Goal: Information Seeking & Learning: Check status

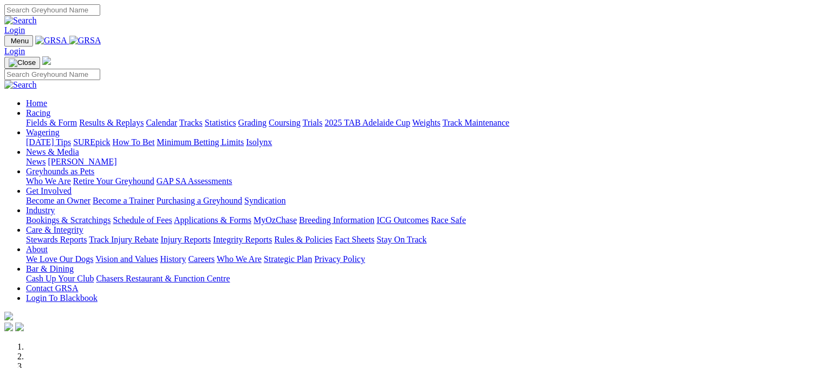
click at [130, 118] on link "Results & Replays" at bounding box center [111, 122] width 64 height 9
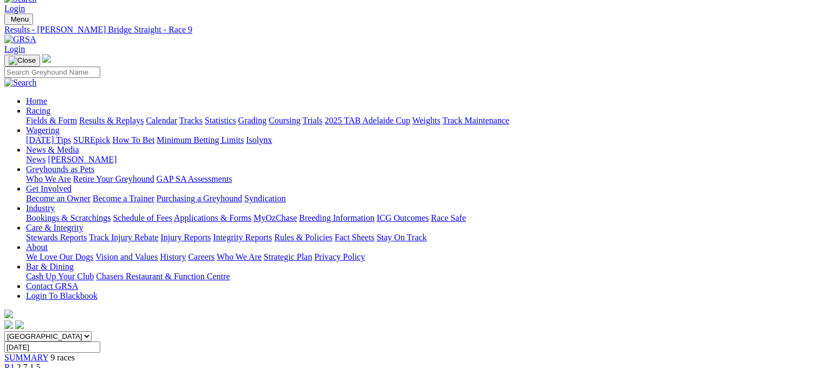
scroll to position [108, 0]
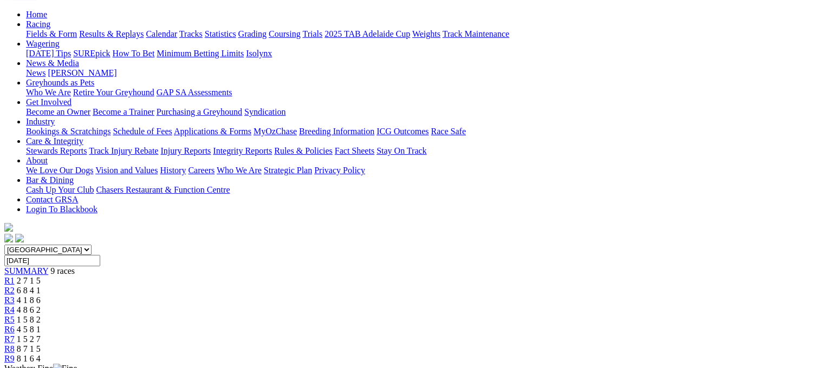
click at [596, 335] on div "R7 1 5 2 7" at bounding box center [411, 340] width 815 height 10
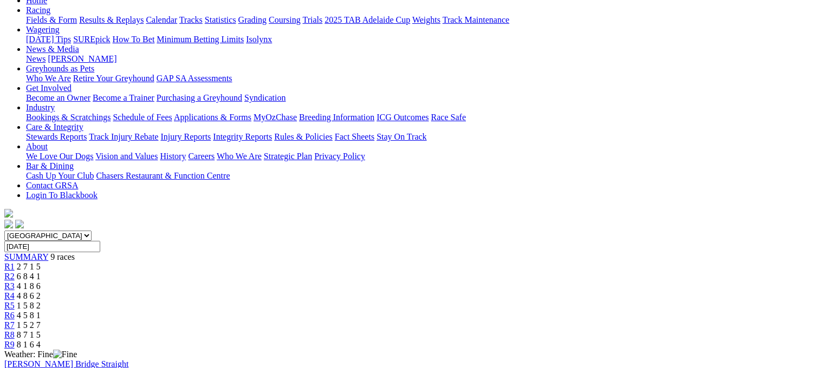
scroll to position [144, 0]
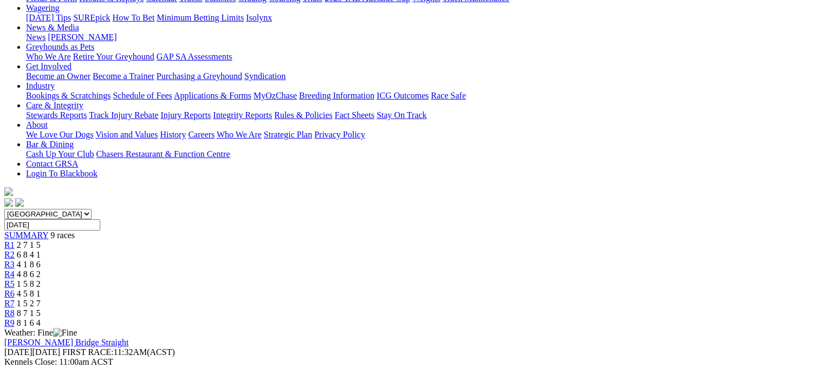
click at [41, 289] on span "4 5 8 1" at bounding box center [29, 293] width 24 height 9
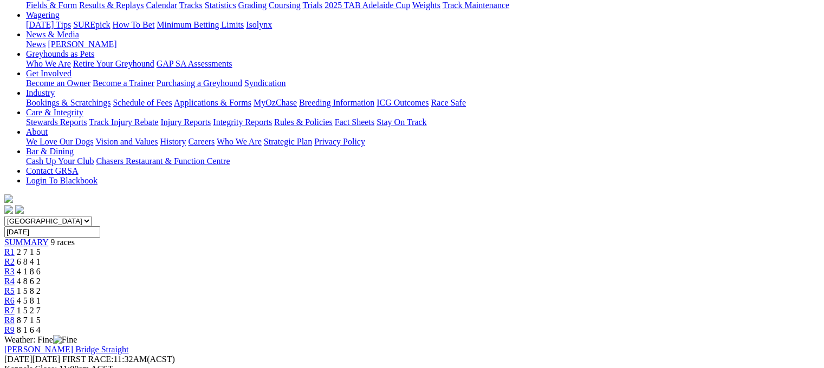
scroll to position [101, 0]
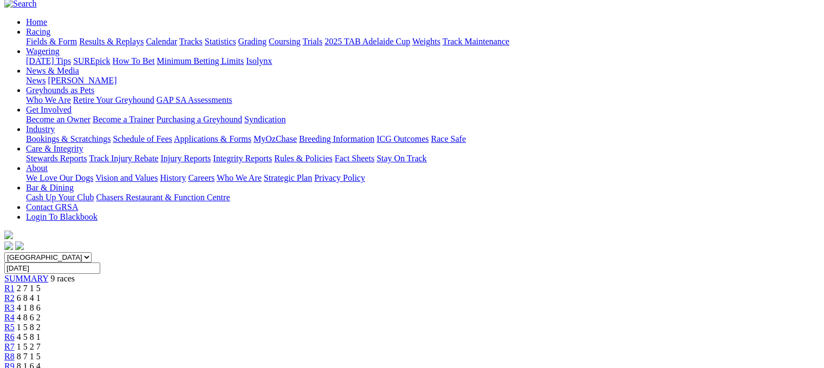
click at [15, 303] on span "R3" at bounding box center [9, 307] width 10 height 9
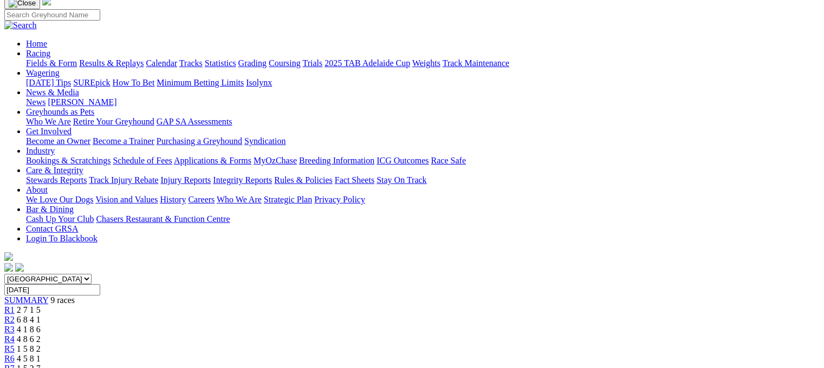
scroll to position [50, 0]
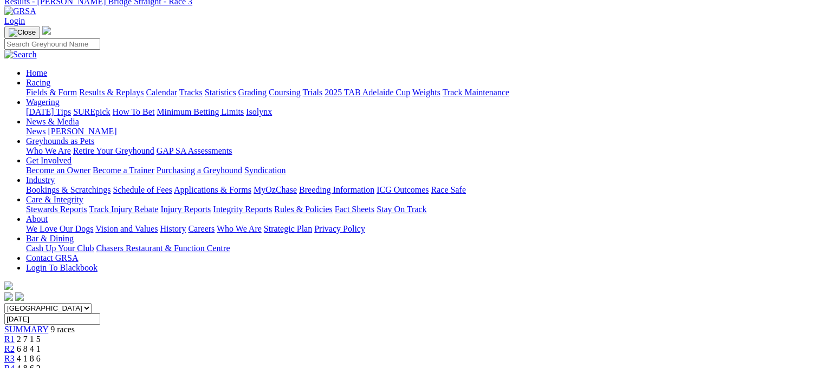
click at [15, 364] on link "R4" at bounding box center [9, 368] width 10 height 9
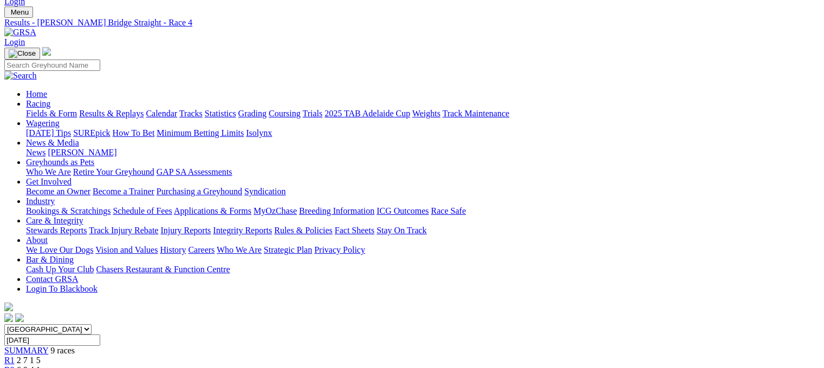
scroll to position [14, 0]
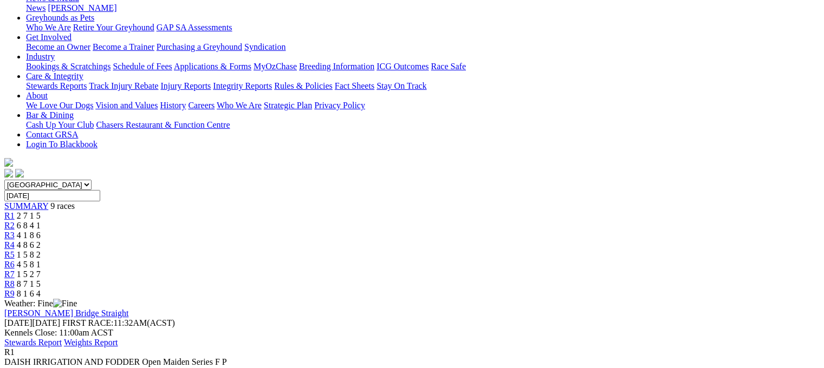
scroll to position [209, 0]
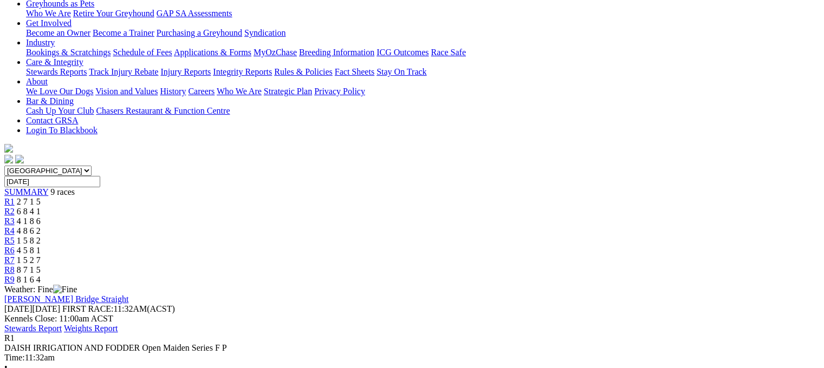
scroll to position [166, 0]
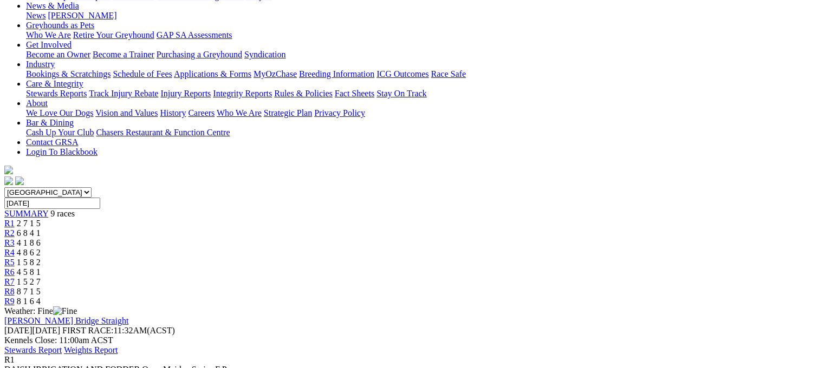
click at [41, 229] on span "6 8 4 1" at bounding box center [29, 233] width 24 height 9
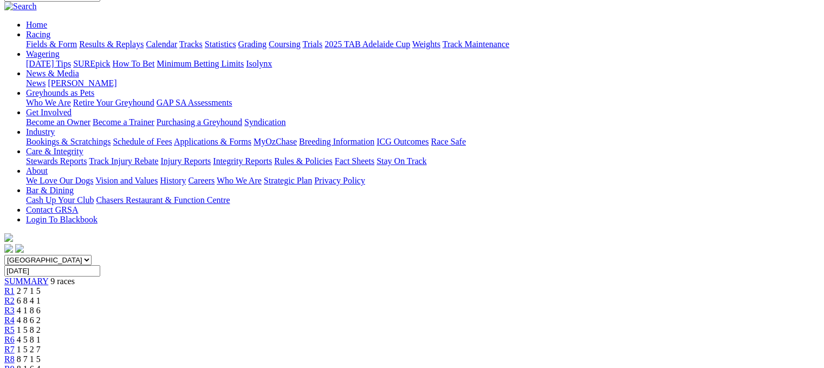
scroll to position [108, 0]
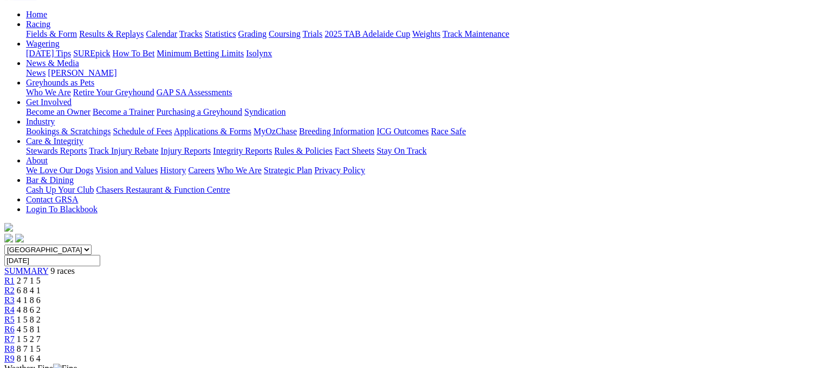
click at [15, 296] on link "R3" at bounding box center [9, 300] width 10 height 9
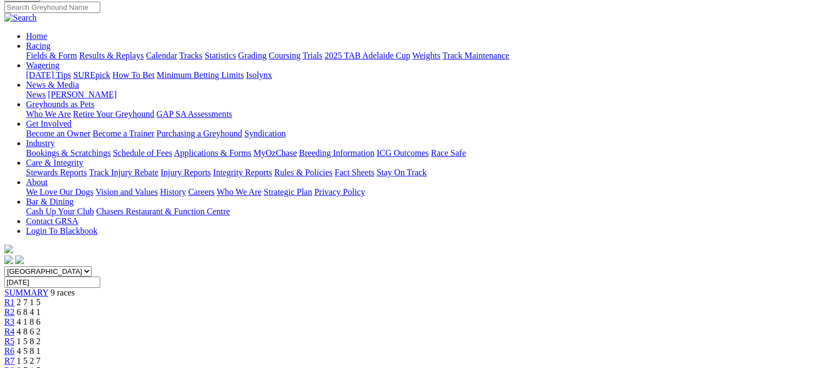
scroll to position [108, 0]
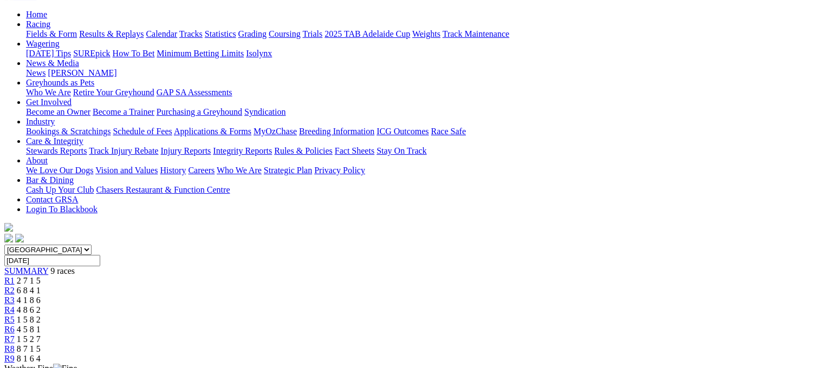
click at [15, 306] on span "R4" at bounding box center [9, 310] width 10 height 9
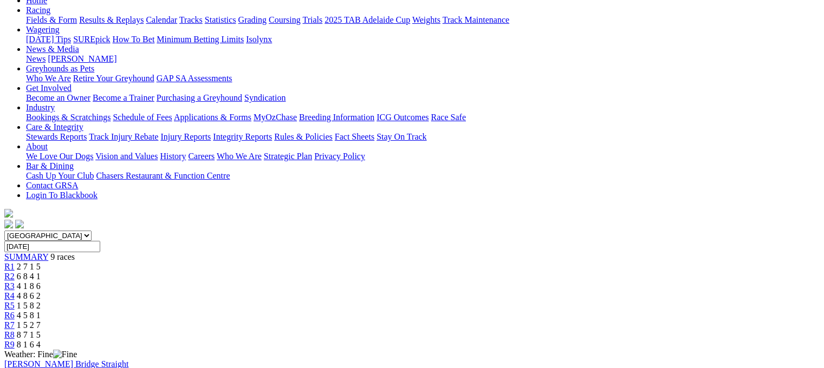
scroll to position [159, 0]
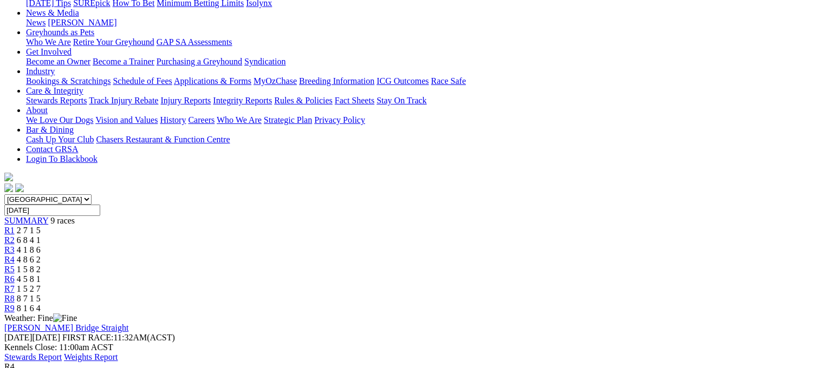
click at [15, 265] on span "R5" at bounding box center [9, 269] width 10 height 9
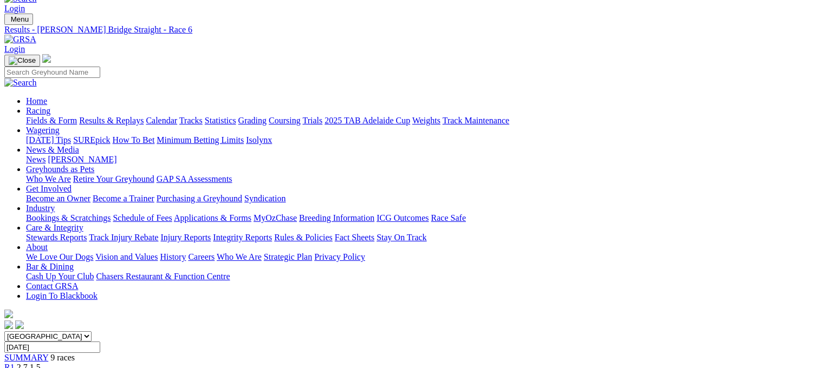
scroll to position [123, 0]
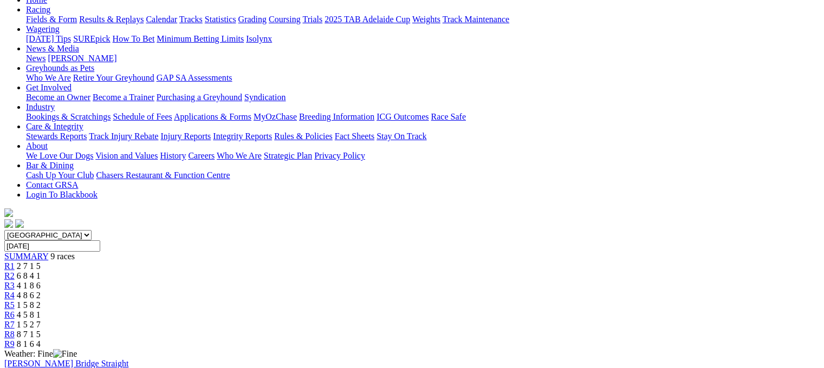
click at [15, 320] on link "R7" at bounding box center [9, 324] width 10 height 9
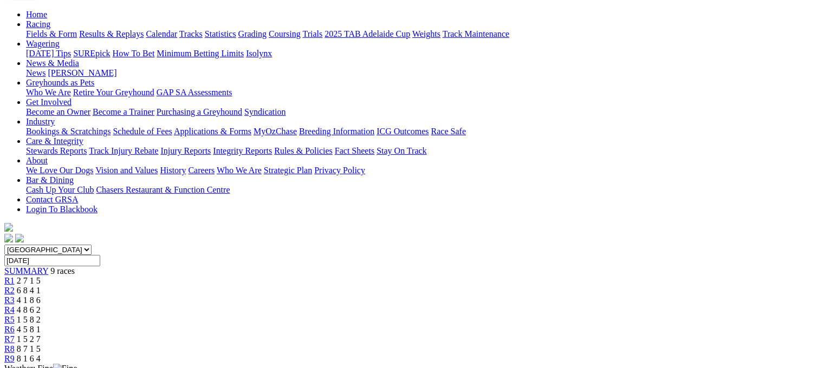
scroll to position [144, 0]
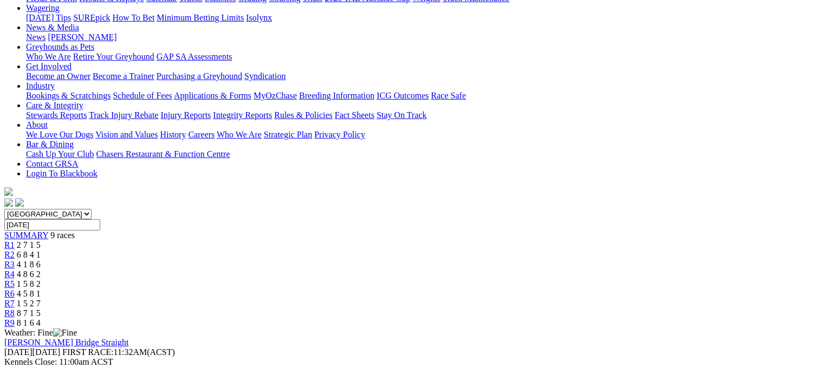
click at [15, 309] on link "R8" at bounding box center [9, 313] width 10 height 9
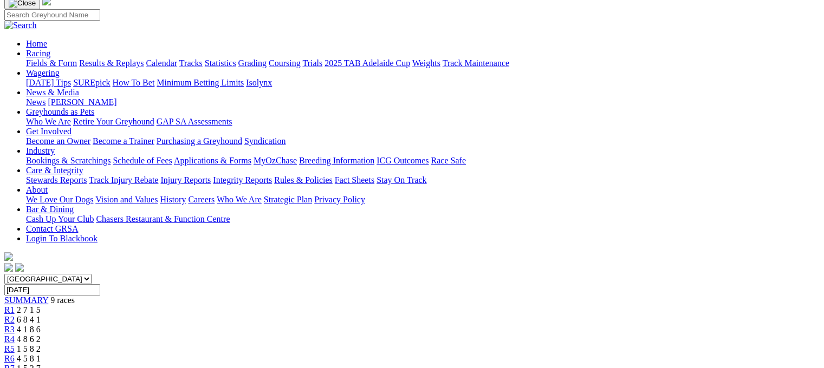
scroll to position [50, 0]
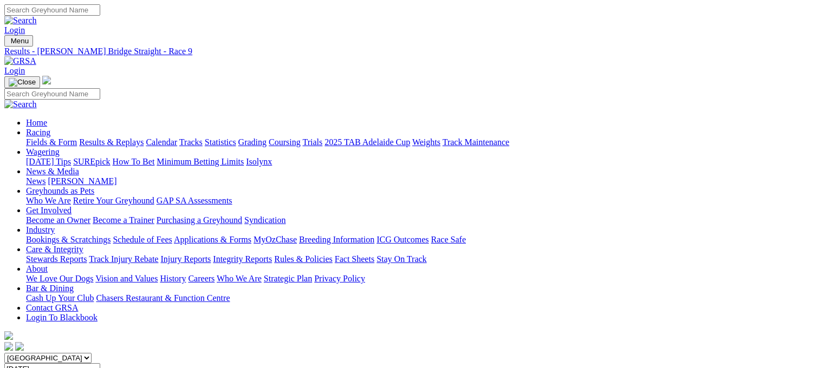
click at [41, 138] on link "Fields & Form" at bounding box center [51, 142] width 51 height 9
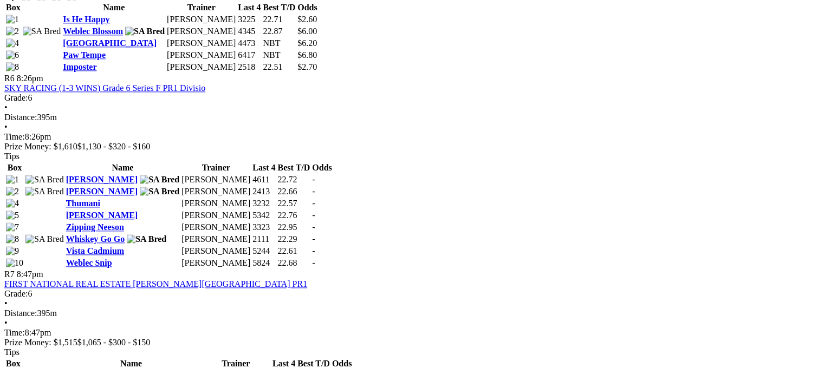
scroll to position [1351, 0]
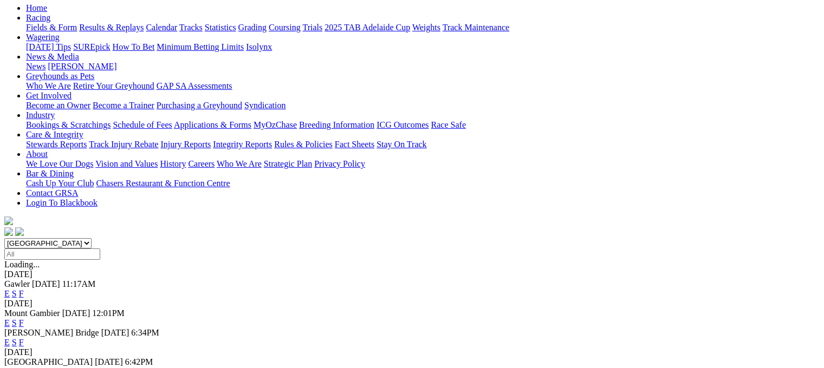
scroll to position [217, 0]
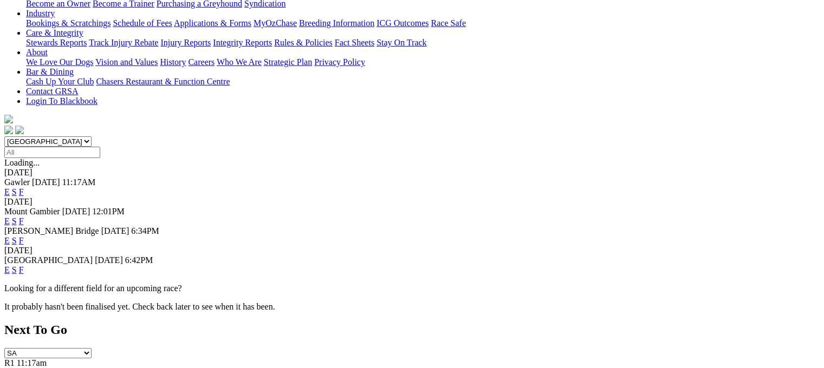
click at [24, 266] on link "F" at bounding box center [21, 270] width 5 height 9
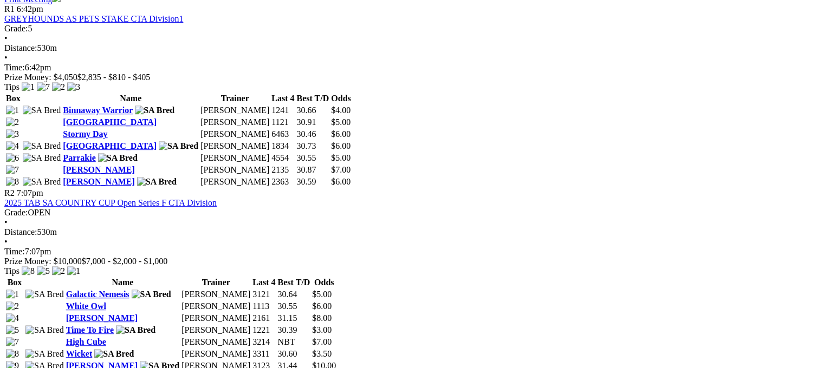
scroll to position [469, 0]
